Goal: Task Accomplishment & Management: Manage account settings

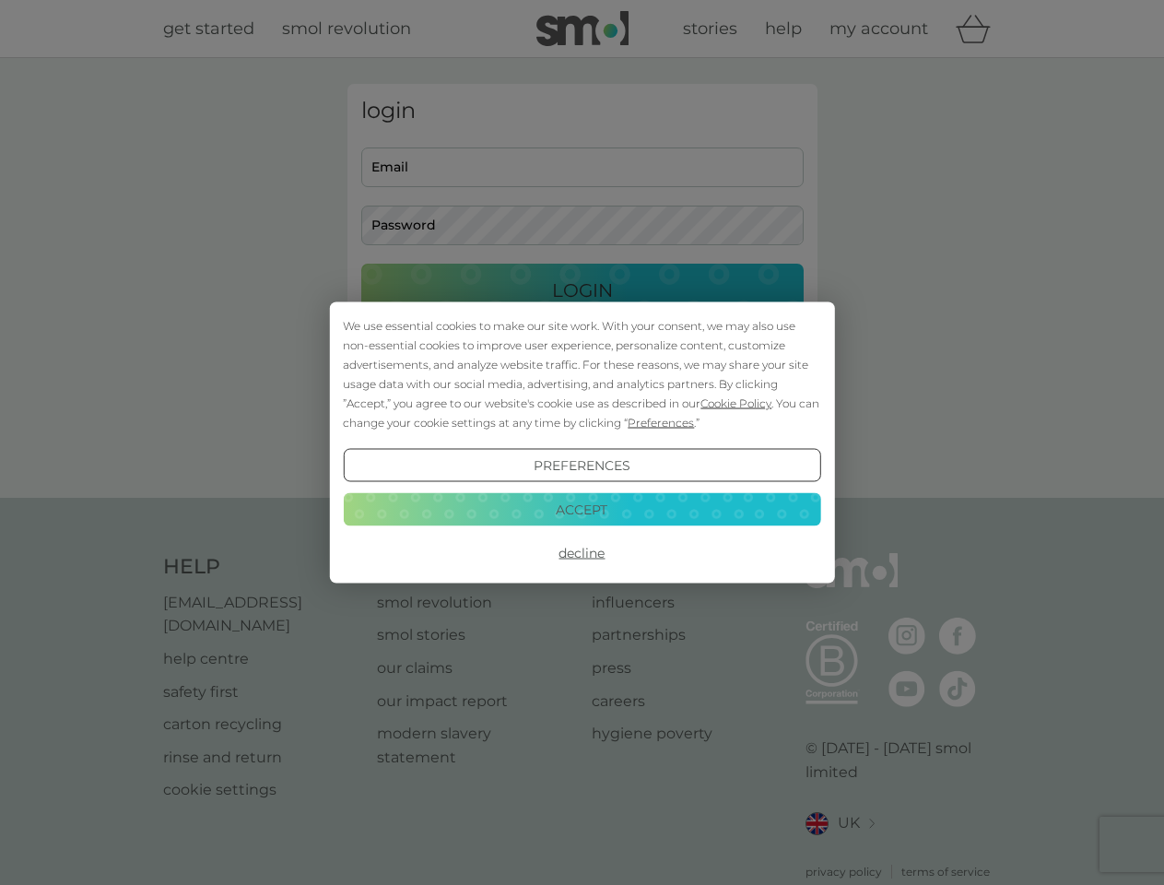
click at [736, 403] on span "Cookie Policy" at bounding box center [735, 403] width 71 height 14
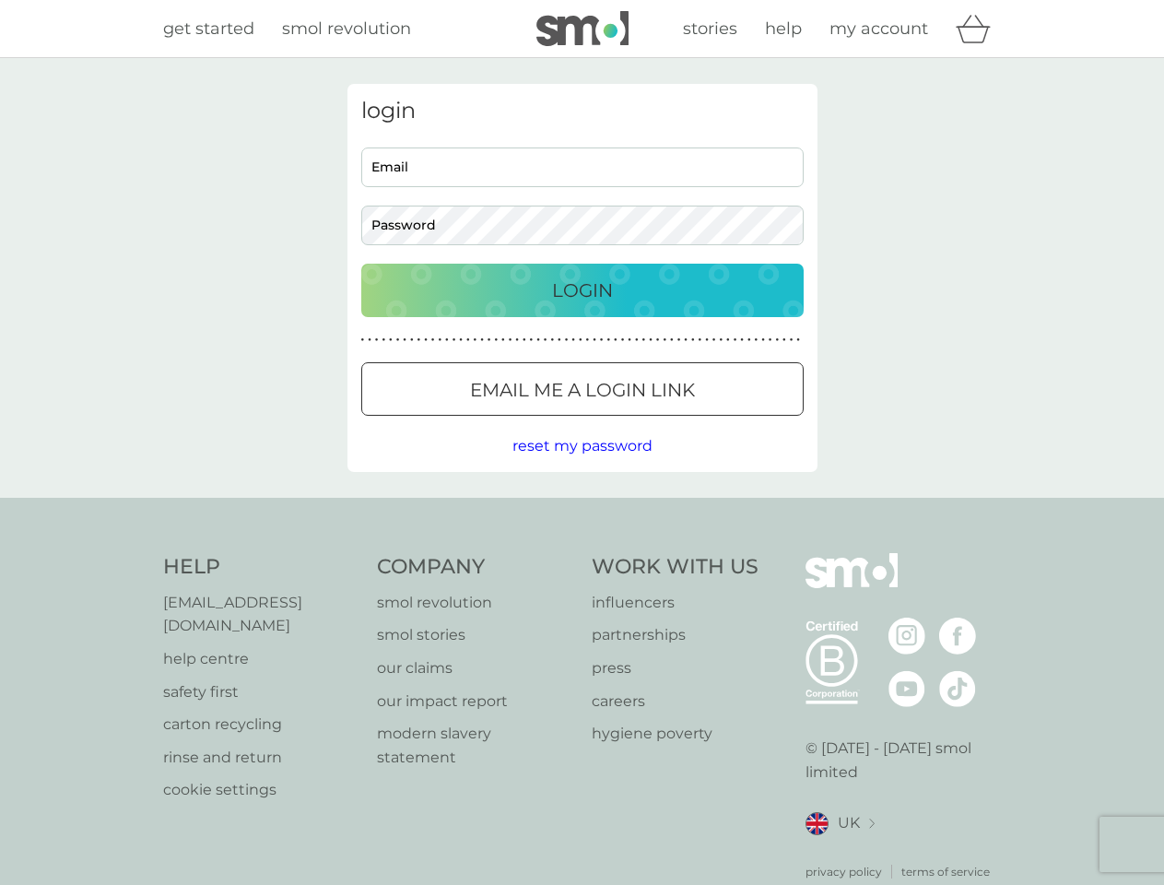
click at [659, 422] on div "login Email Password Login ● ● ● ● ● ● ● ● ● ● ● ● ● ● ● ● ● ● ● ● ● ● ● ● ● ● …" at bounding box center [582, 278] width 470 height 388
click at [582, 465] on div "login Email Password Login ● ● ● ● ● ● ● ● ● ● ● ● ● ● ● ● ● ● ● ● ● ● ● ● ● ● …" at bounding box center [582, 278] width 470 height 388
click at [582, 553] on div "Help [EMAIL_ADDRESS][DOMAIN_NAME] help centre safety first carton recycling rin…" at bounding box center [582, 716] width 839 height 327
click at [582, 509] on div "Help [EMAIL_ADDRESS][DOMAIN_NAME] help centre safety first carton recycling rin…" at bounding box center [582, 717] width 1164 height 438
